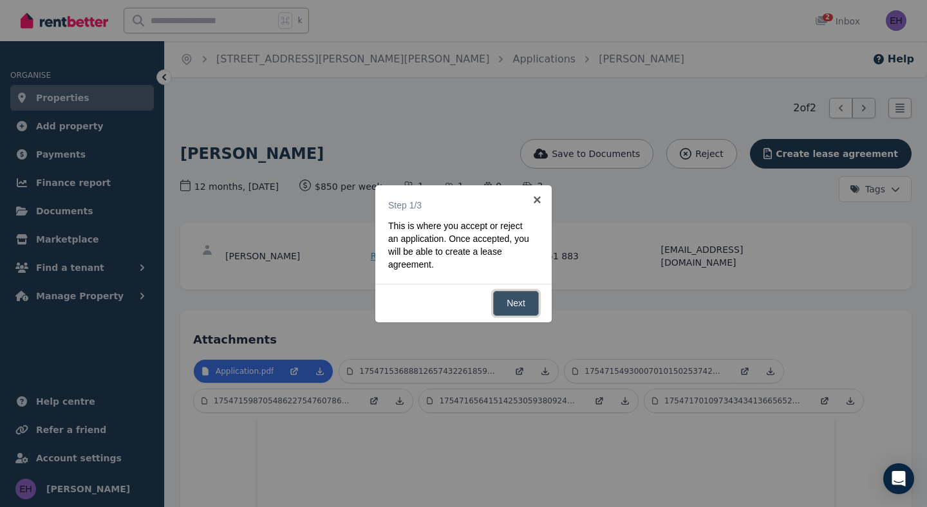
click at [517, 308] on link "Next" at bounding box center [516, 303] width 46 height 25
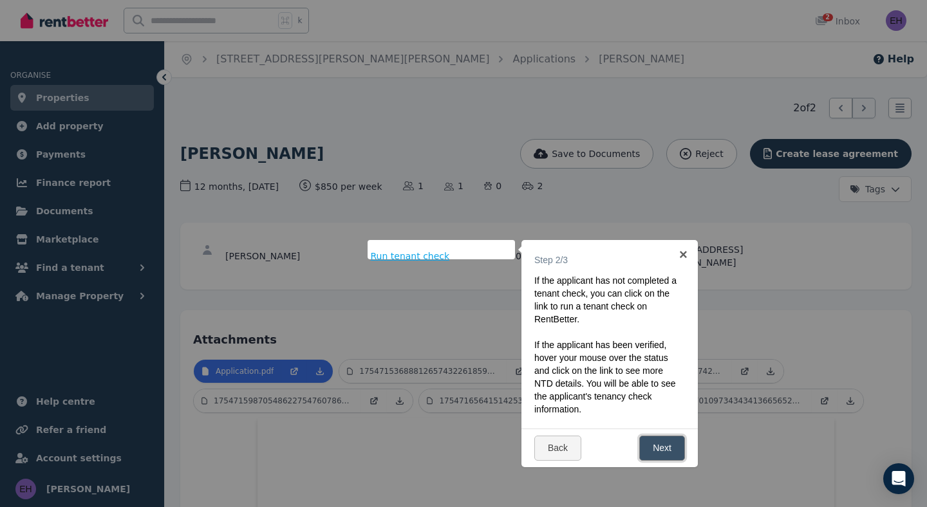
click at [664, 448] on link "Next" at bounding box center [662, 448] width 46 height 25
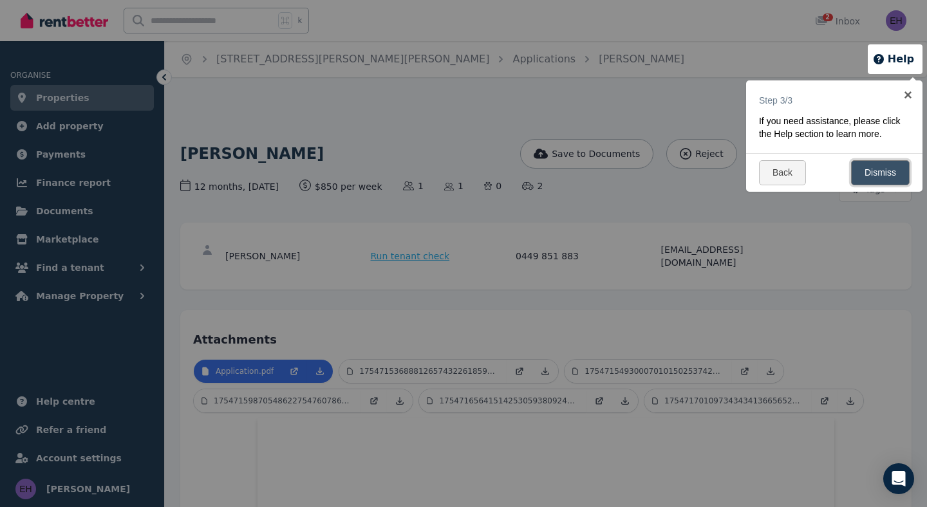
click at [883, 169] on link "Dismiss" at bounding box center [880, 172] width 59 height 25
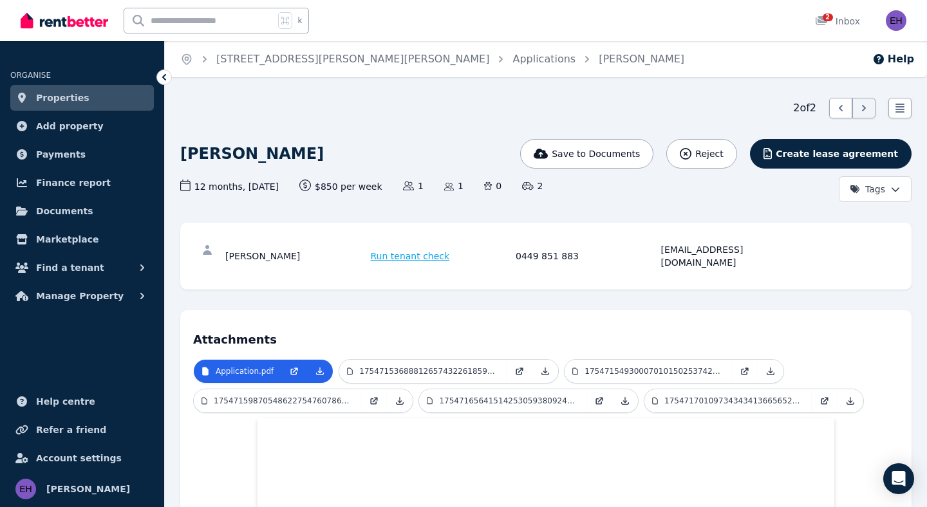
click at [69, 19] on img at bounding box center [65, 20] width 88 height 19
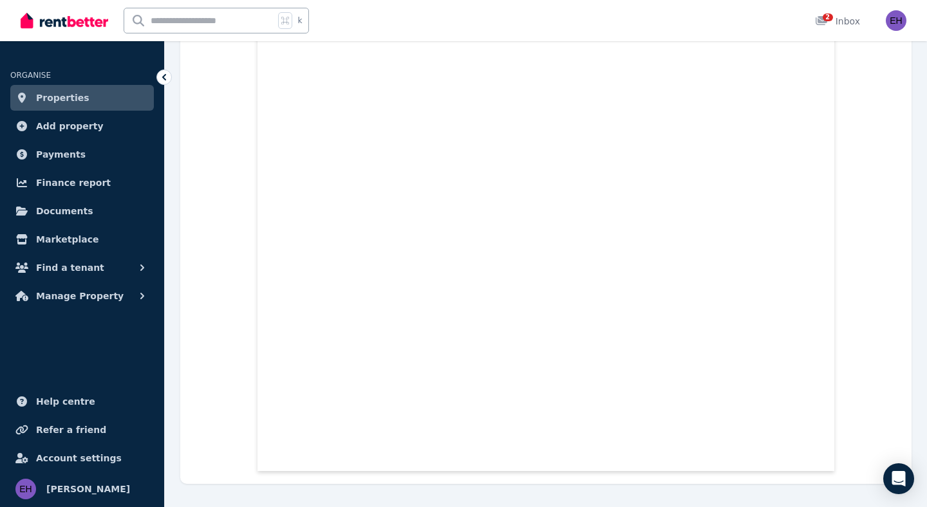
scroll to position [9898, 0]
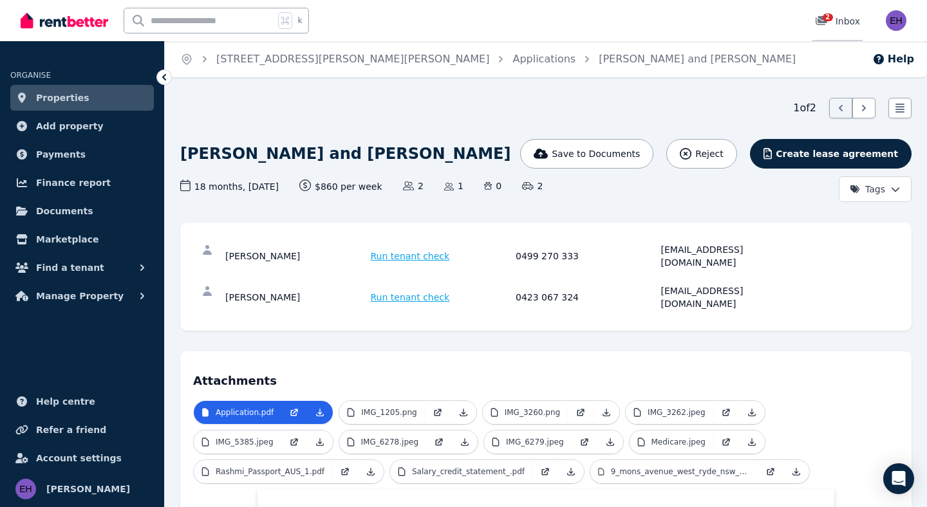
click at [837, 15] on div "2 Inbox" at bounding box center [837, 21] width 45 height 13
click at [892, 62] on button "Help" at bounding box center [893, 58] width 42 height 15
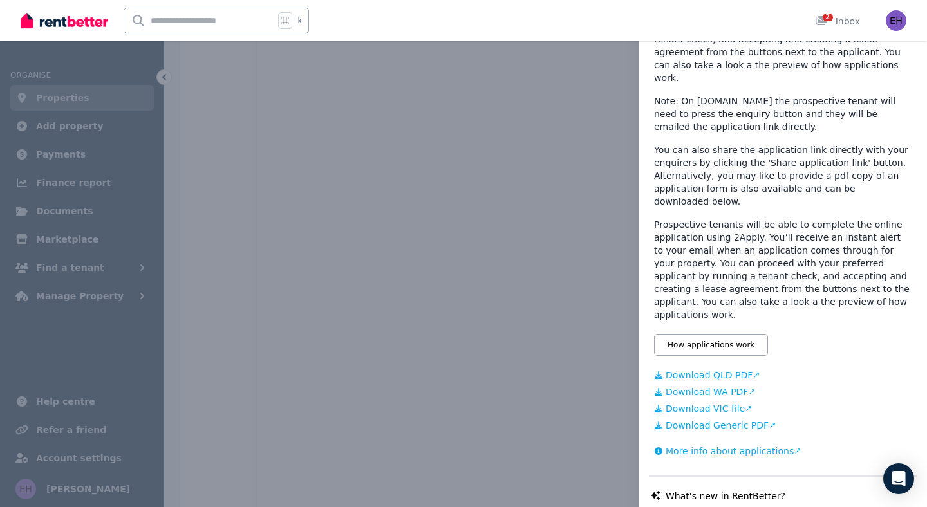
scroll to position [207, 0]
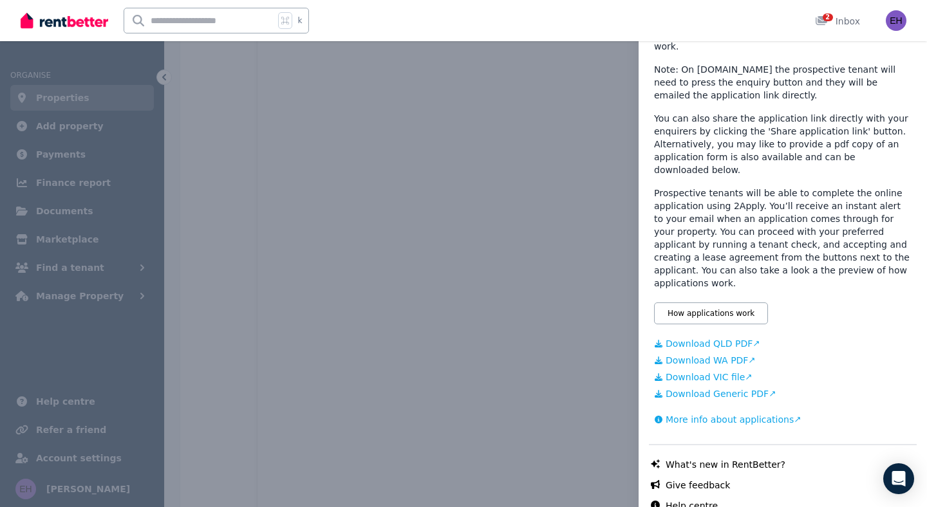
click at [707, 499] on link "Help centre" at bounding box center [691, 505] width 52 height 13
click at [694, 499] on link "Help centre" at bounding box center [691, 505] width 52 height 13
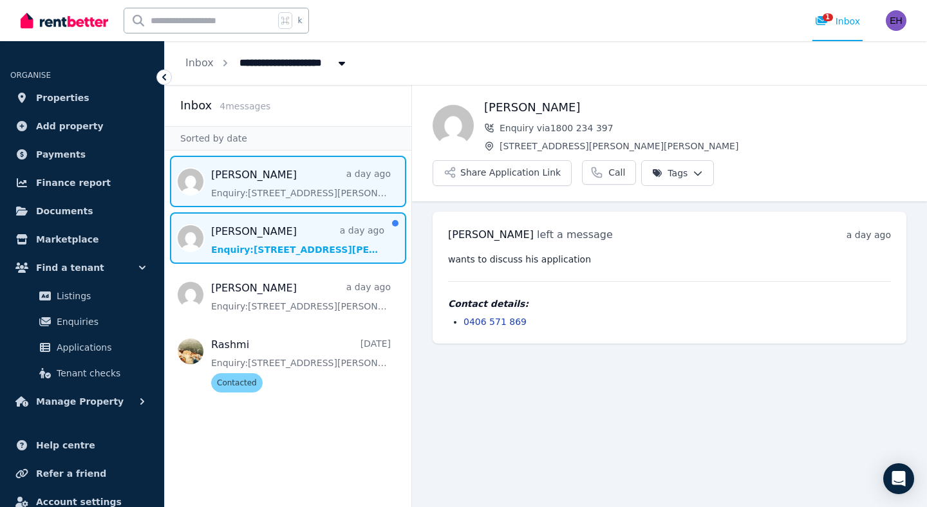
click at [345, 239] on span "Message list" at bounding box center [288, 237] width 246 height 51
